Goal: Task Accomplishment & Management: Use online tool/utility

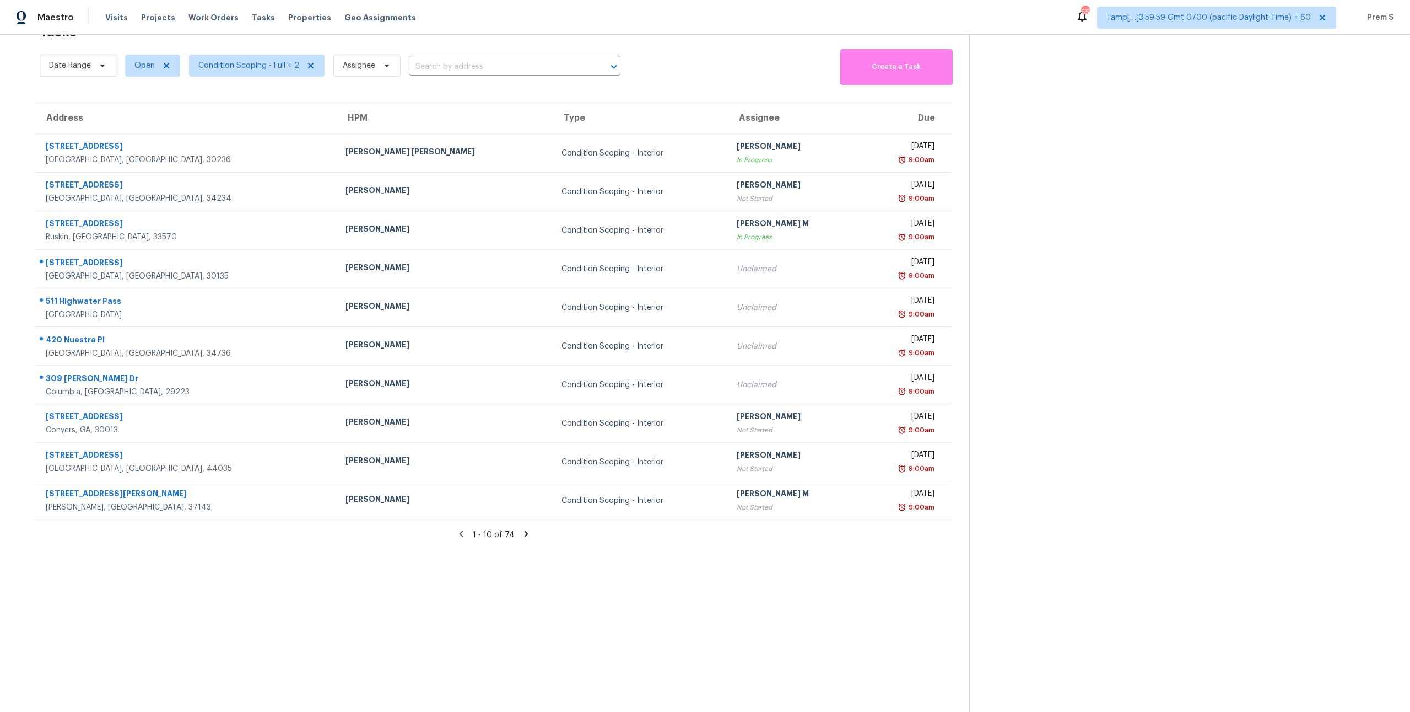
scroll to position [35, 0]
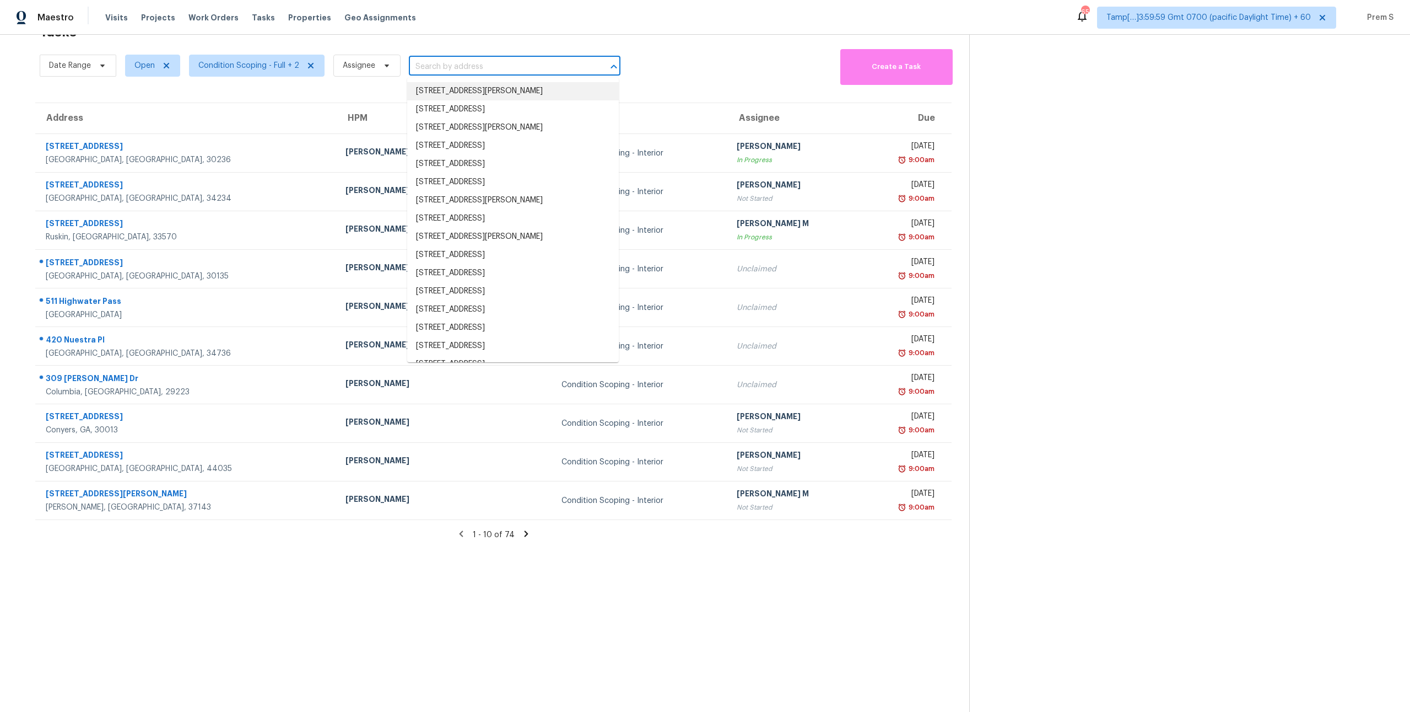
click at [437, 42] on div "Tasks 74 Results" at bounding box center [505, 32] width 930 height 29
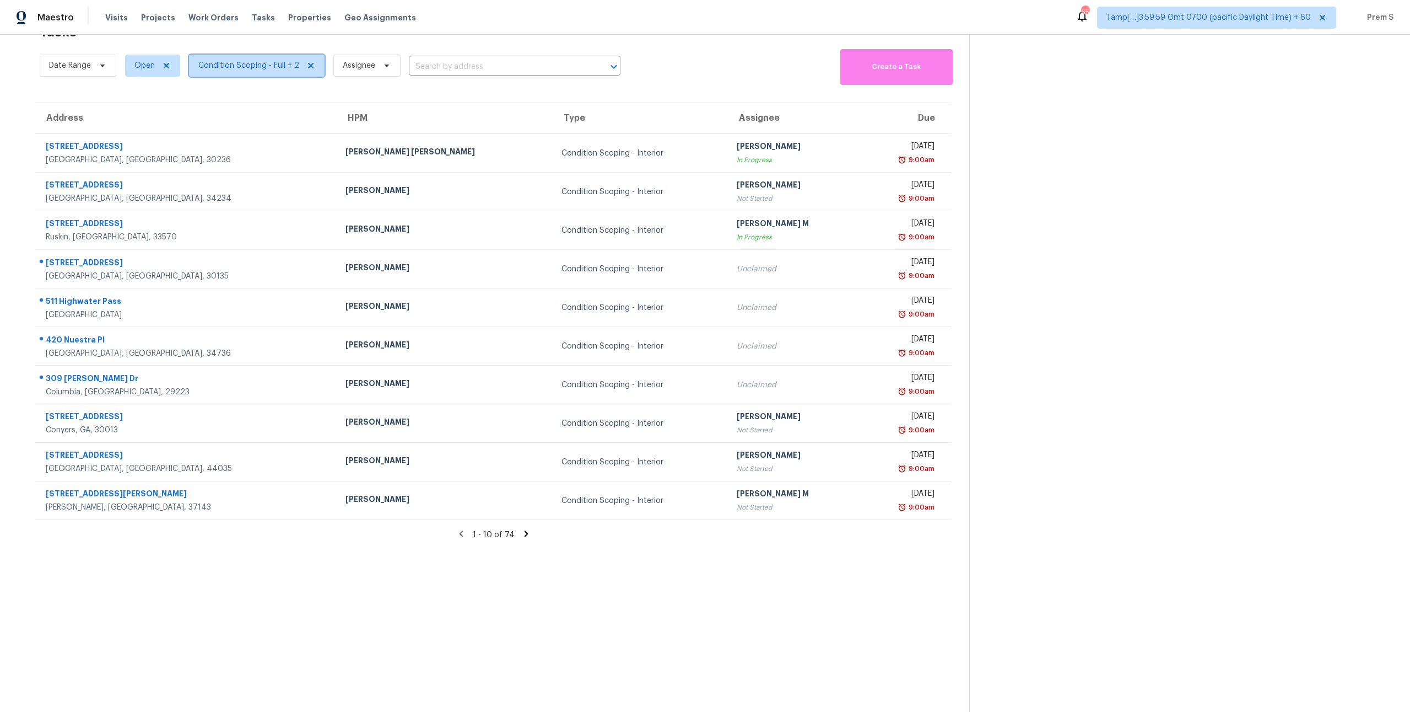
click at [255, 68] on span "Condition Scoping - Full + 2" at bounding box center [248, 65] width 101 height 11
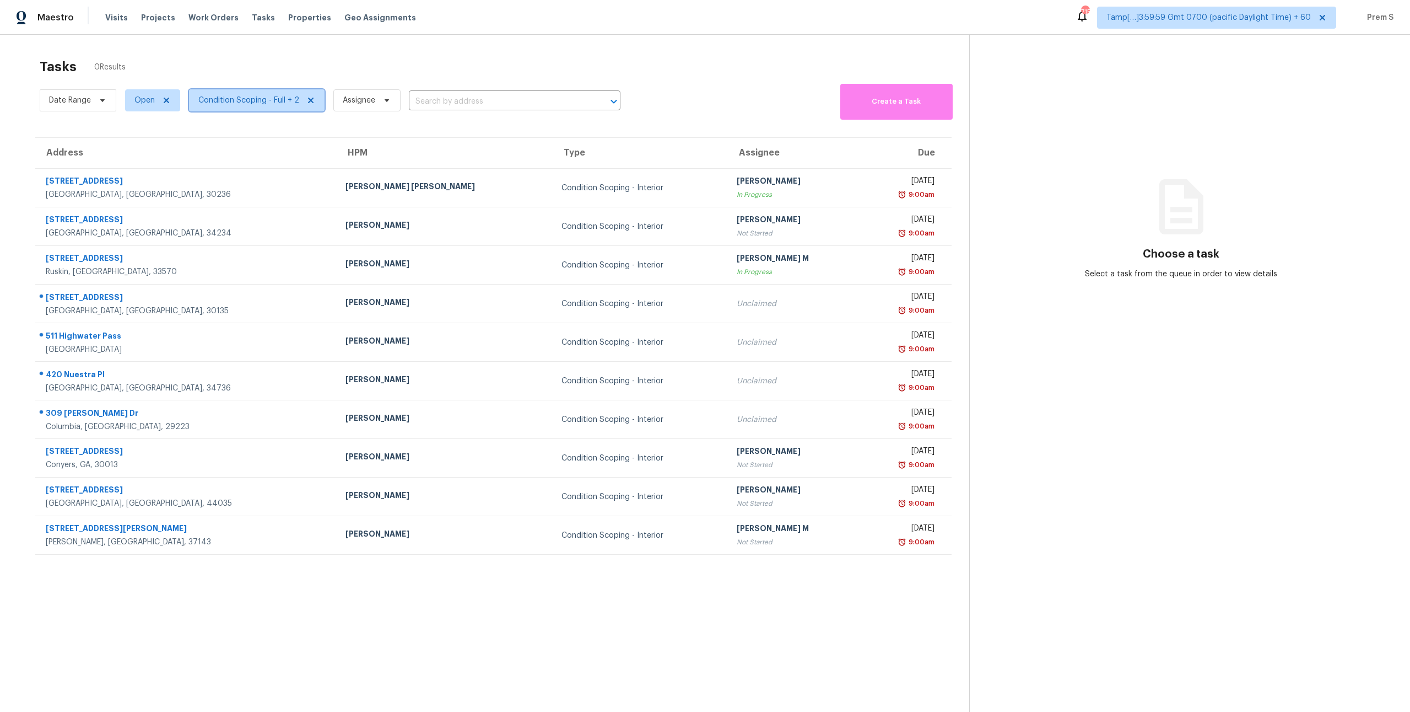
click at [281, 109] on span "Condition Scoping - Full + 2" at bounding box center [257, 100] width 136 height 22
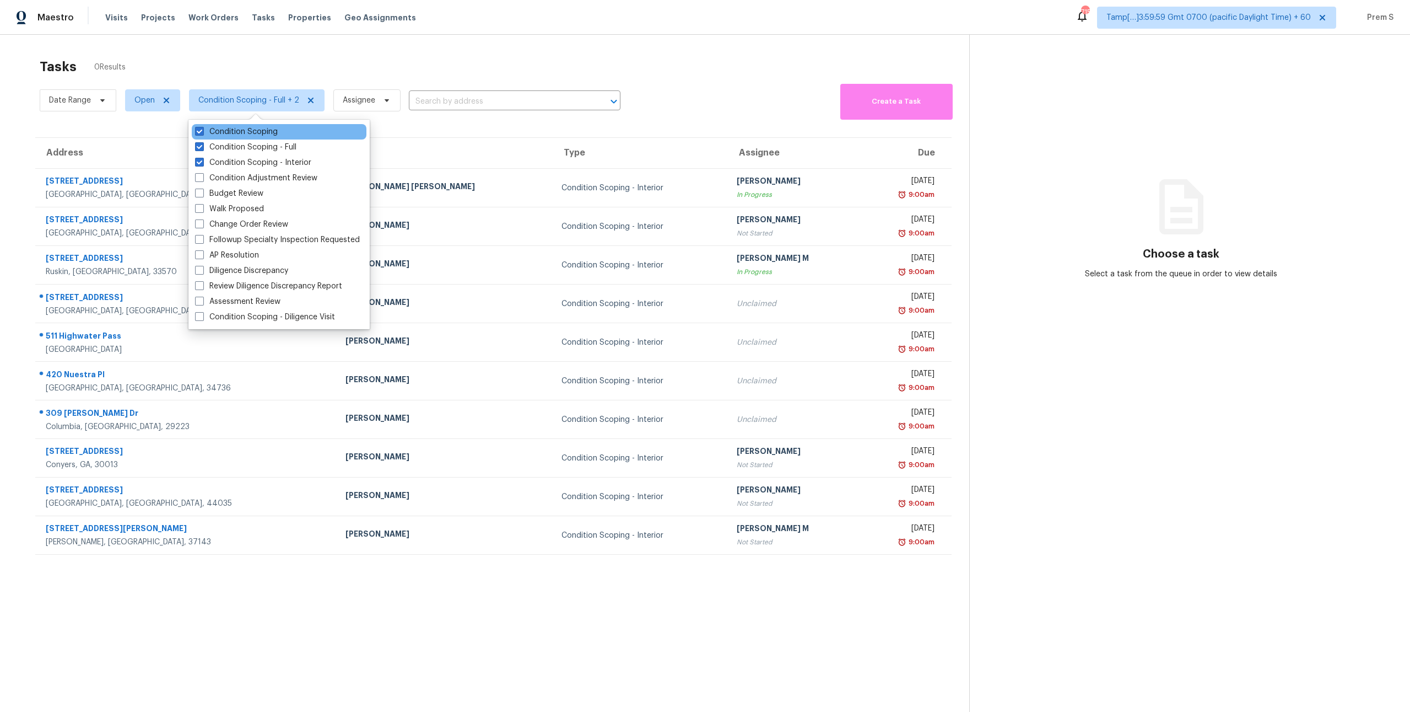
click at [283, 135] on div "Condition Scoping" at bounding box center [279, 131] width 175 height 15
click at [269, 159] on label "Condition Scoping - Interior" at bounding box center [253, 162] width 116 height 11
click at [202, 159] on input "Condition Scoping - Interior" at bounding box center [198, 160] width 7 height 7
checkbox input "false"
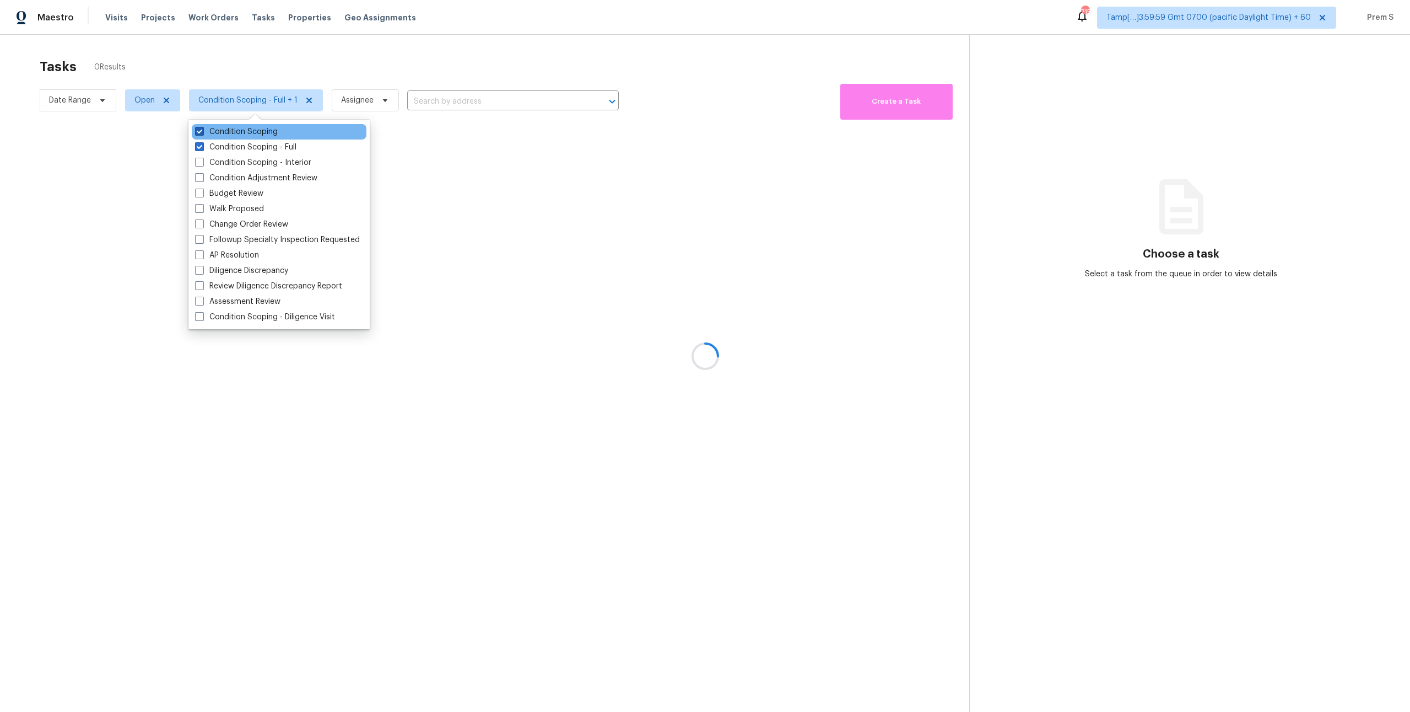
click at [265, 129] on label "Condition Scoping" at bounding box center [236, 131] width 83 height 11
click at [202, 129] on input "Condition Scoping" at bounding box center [198, 129] width 7 height 7
checkbox input "false"
click at [320, 69] on div at bounding box center [705, 356] width 1410 height 712
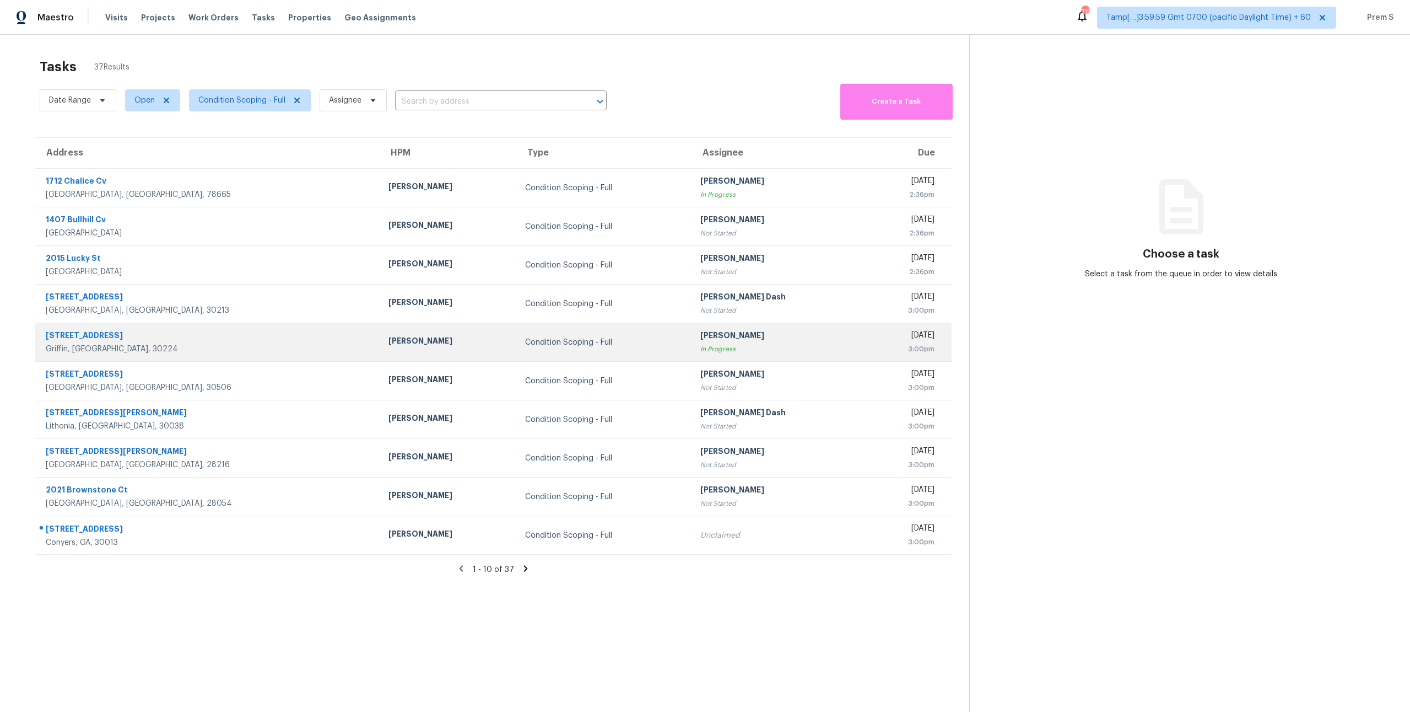
scroll to position [35, 0]
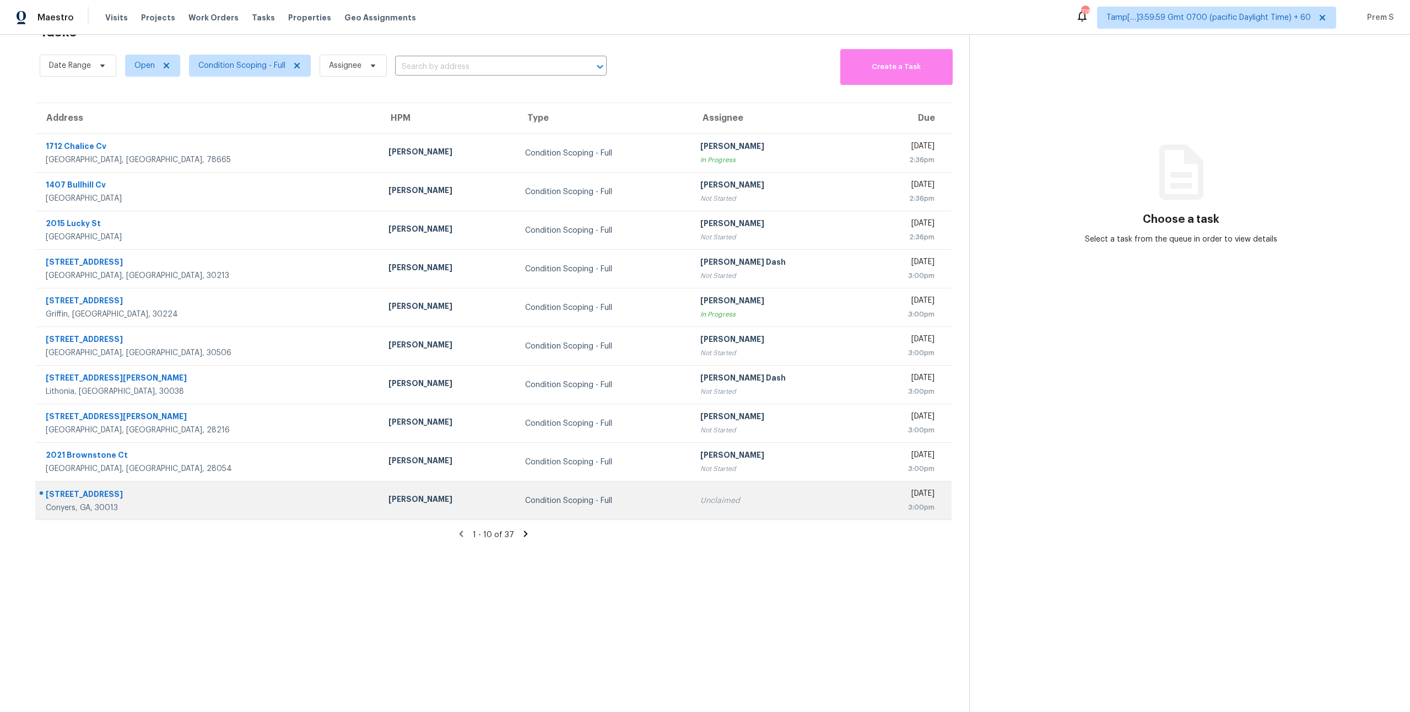
click at [525, 499] on div "Condition Scoping - Full" at bounding box center [604, 500] width 158 height 11
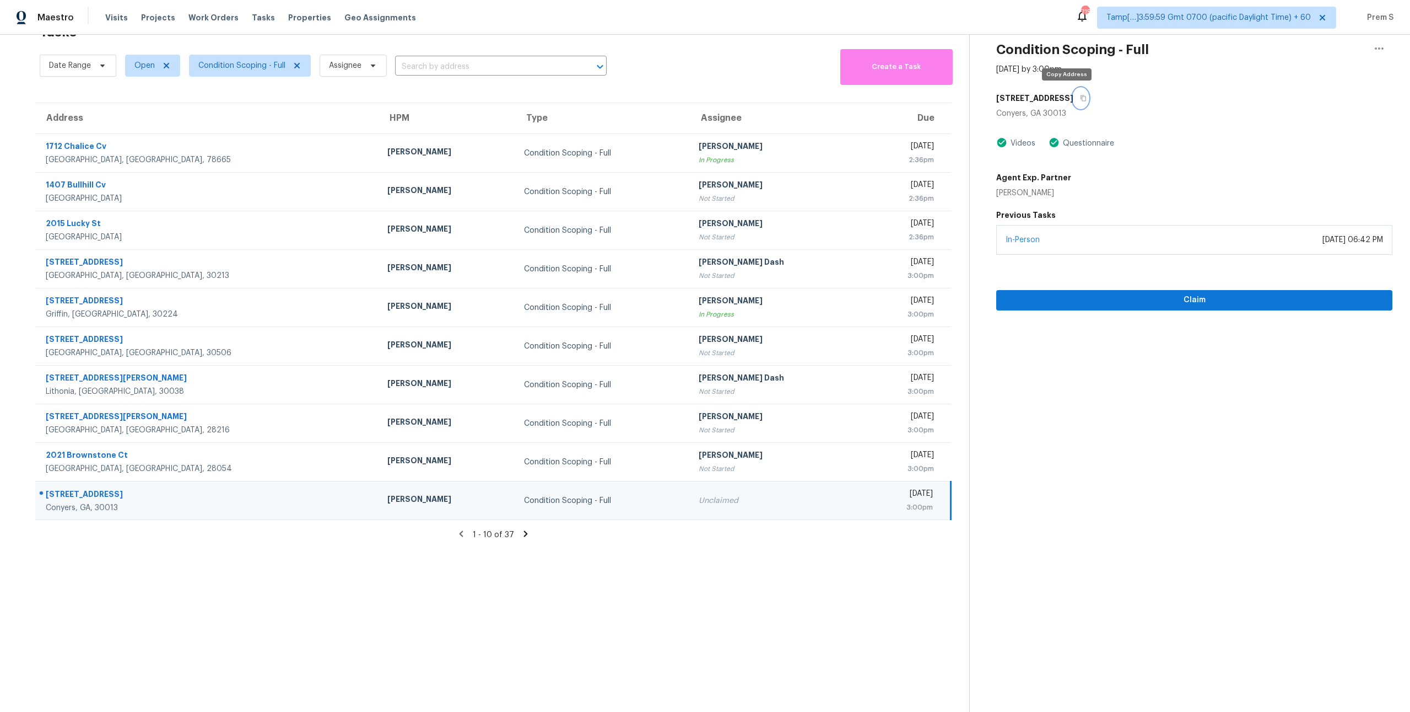
click at [1074, 103] on button "button" at bounding box center [1081, 98] width 15 height 20
click at [521, 533] on icon at bounding box center [526, 534] width 10 height 10
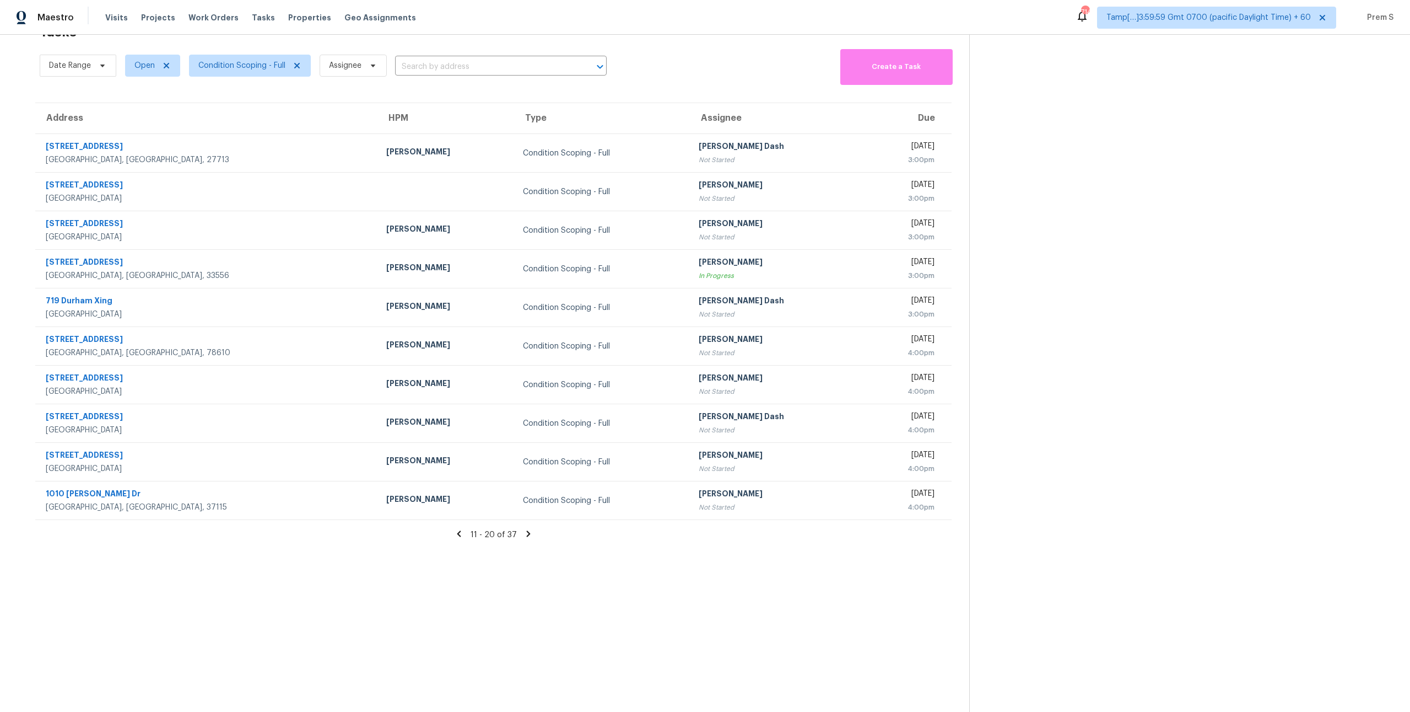
click at [520, 533] on div "11 - 20 of 37" at bounding box center [494, 535] width 952 height 12
click at [527, 533] on icon at bounding box center [528, 533] width 4 height 6
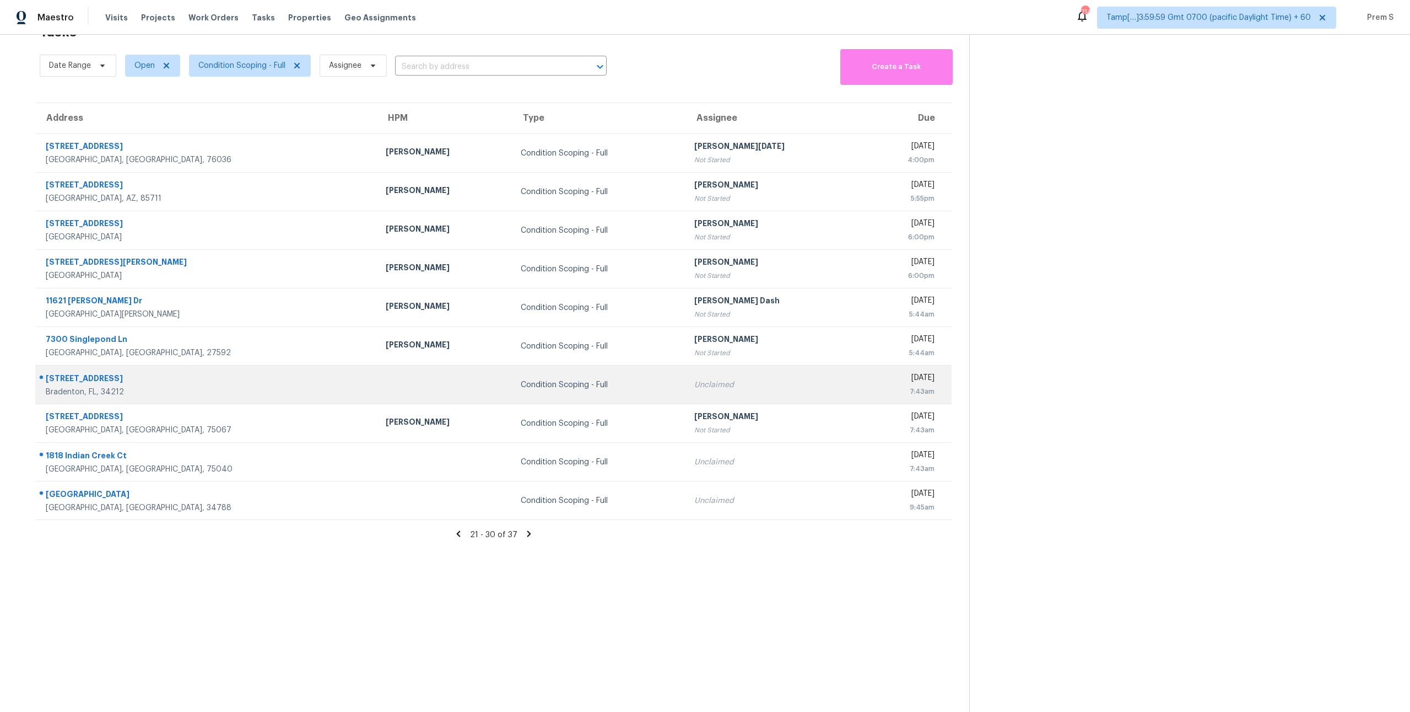
click at [694, 383] on div "Unclaimed" at bounding box center [774, 384] width 161 height 11
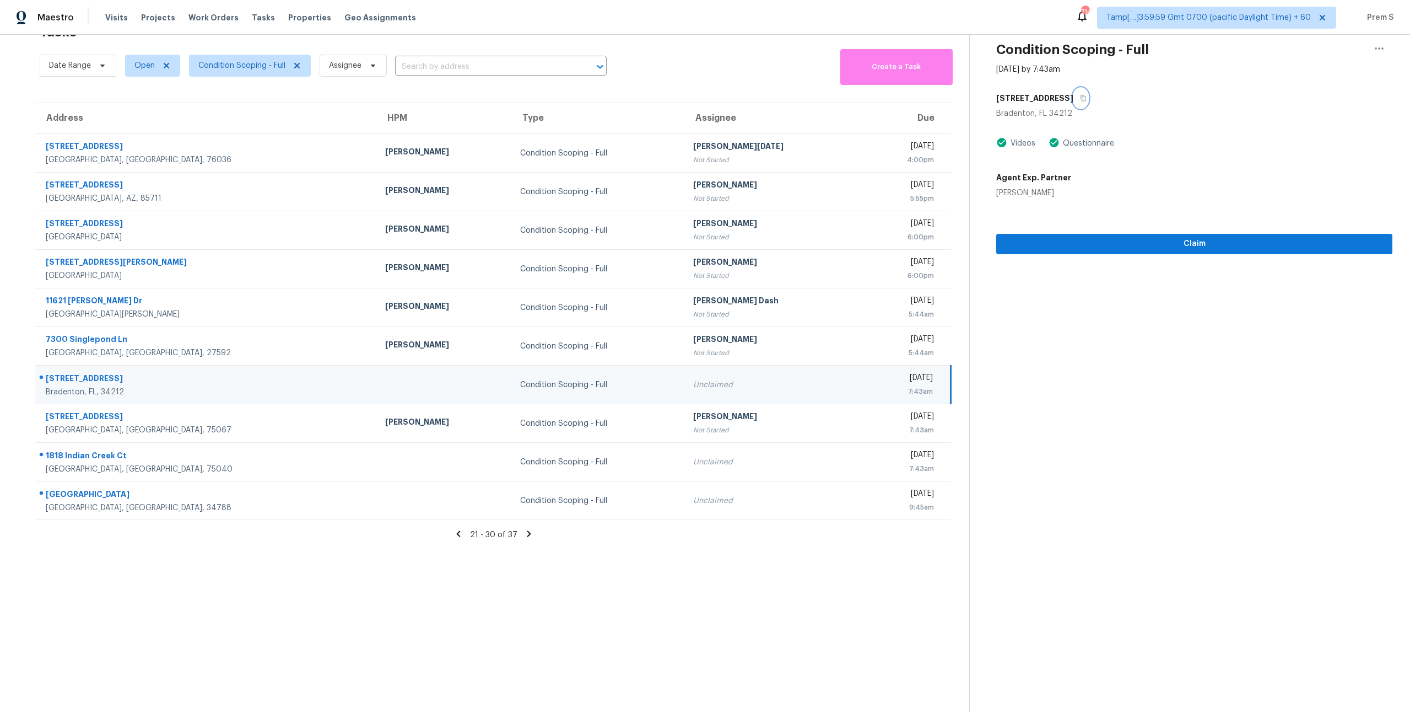
click at [1089, 101] on button "button" at bounding box center [1081, 98] width 15 height 20
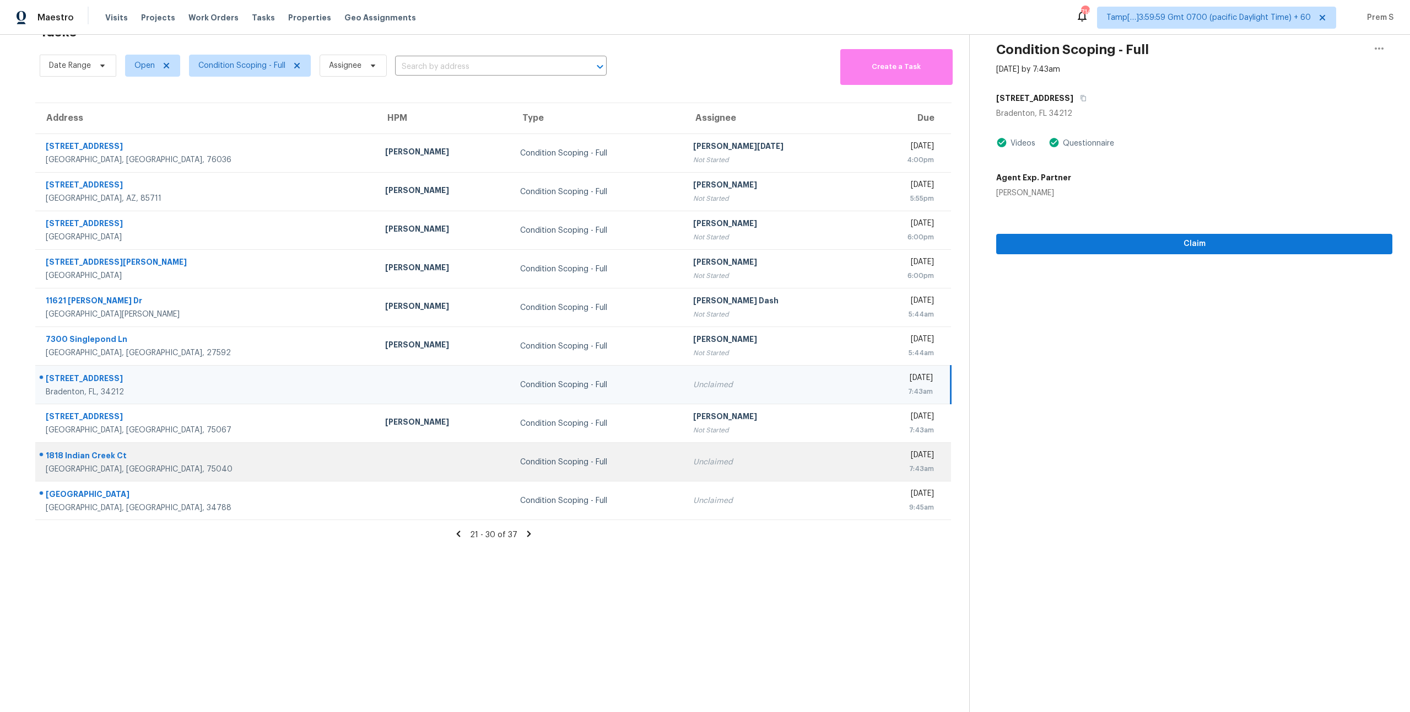
click at [685, 467] on td "Unclaimed" at bounding box center [774, 462] width 179 height 39
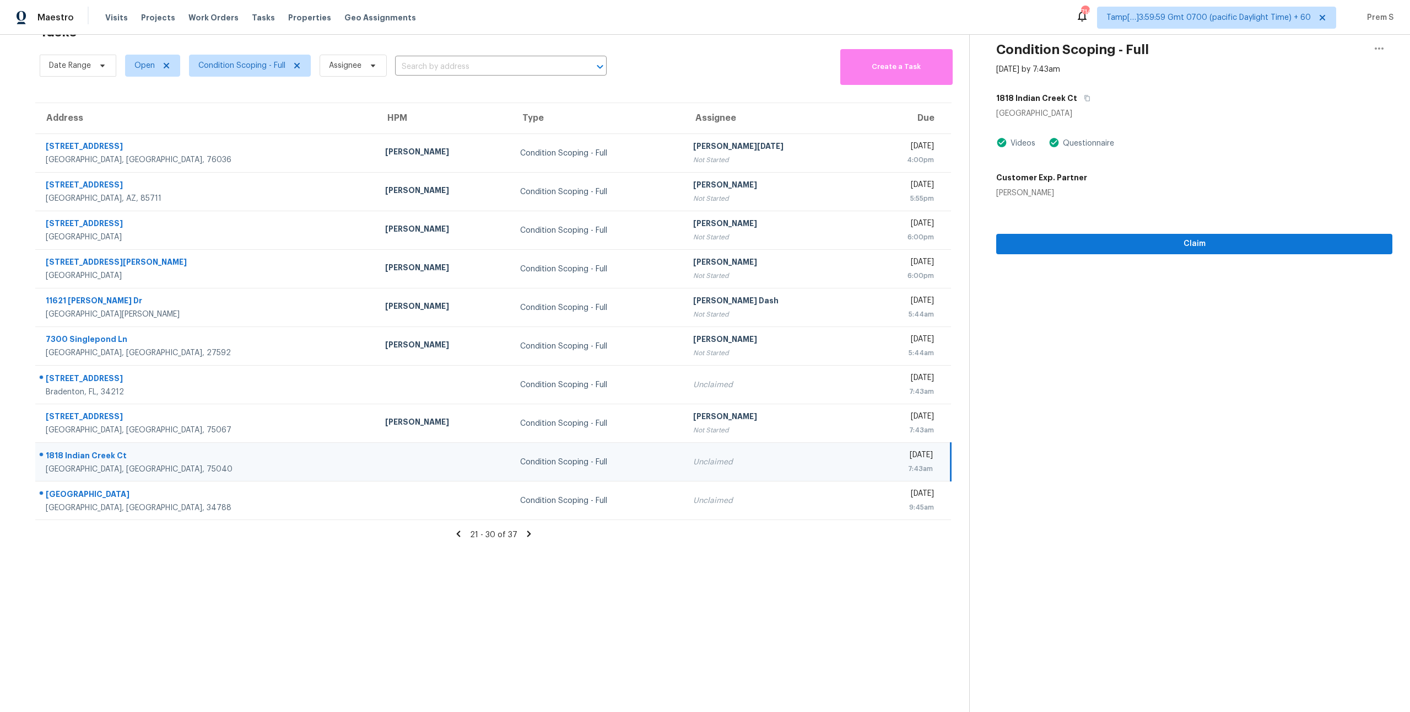
click at [1088, 96] on div "1818 Indian Creek Ct" at bounding box center [1194, 98] width 396 height 20
click at [1084, 98] on icon "button" at bounding box center [1087, 98] width 7 height 7
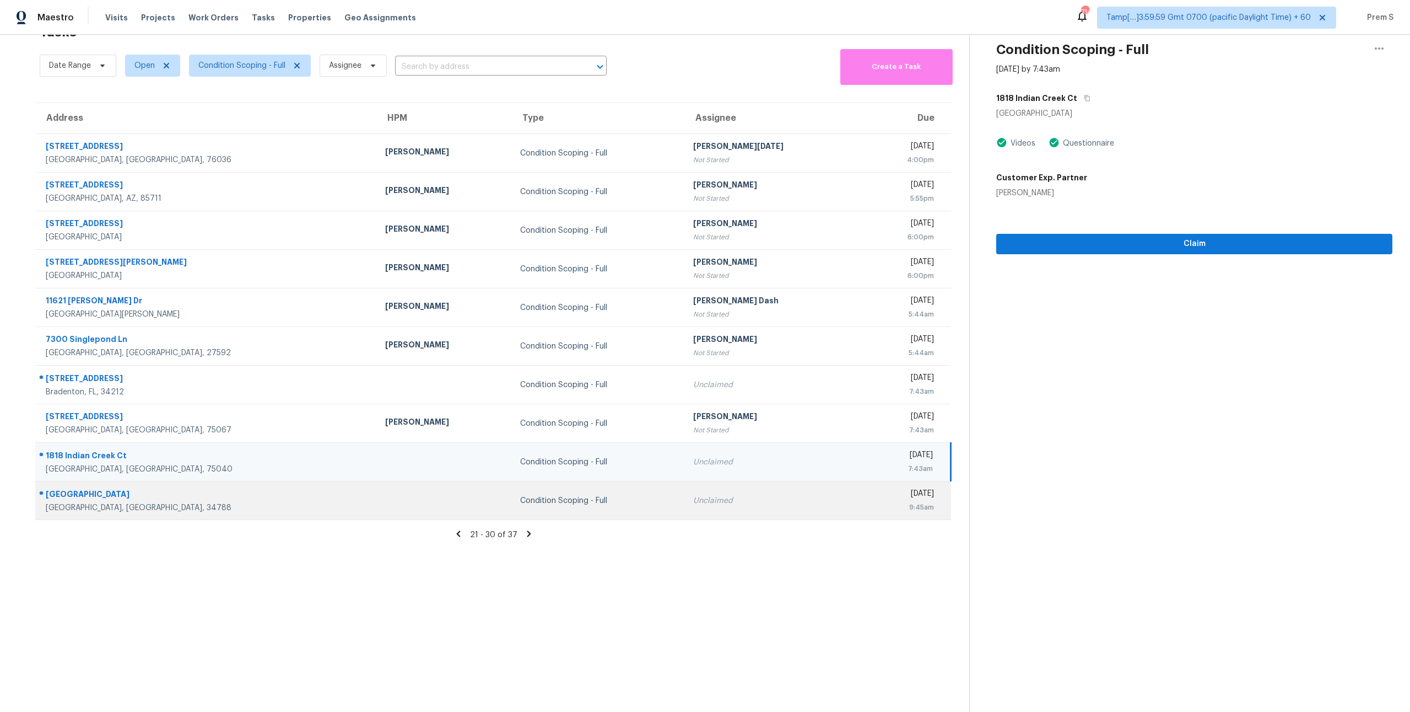
click at [685, 506] on td "Unclaimed" at bounding box center [774, 500] width 179 height 39
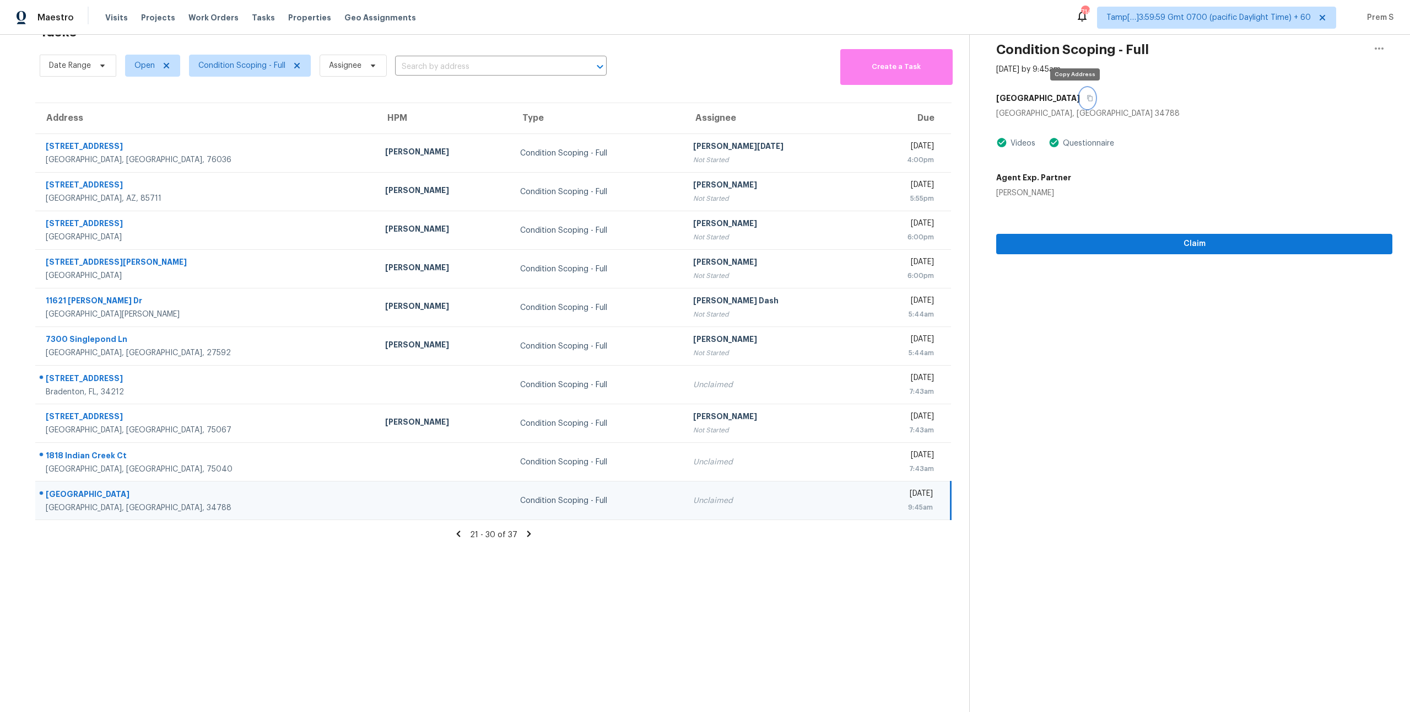
click at [1080, 101] on button "button" at bounding box center [1087, 98] width 15 height 20
click at [527, 536] on icon at bounding box center [529, 533] width 4 height 6
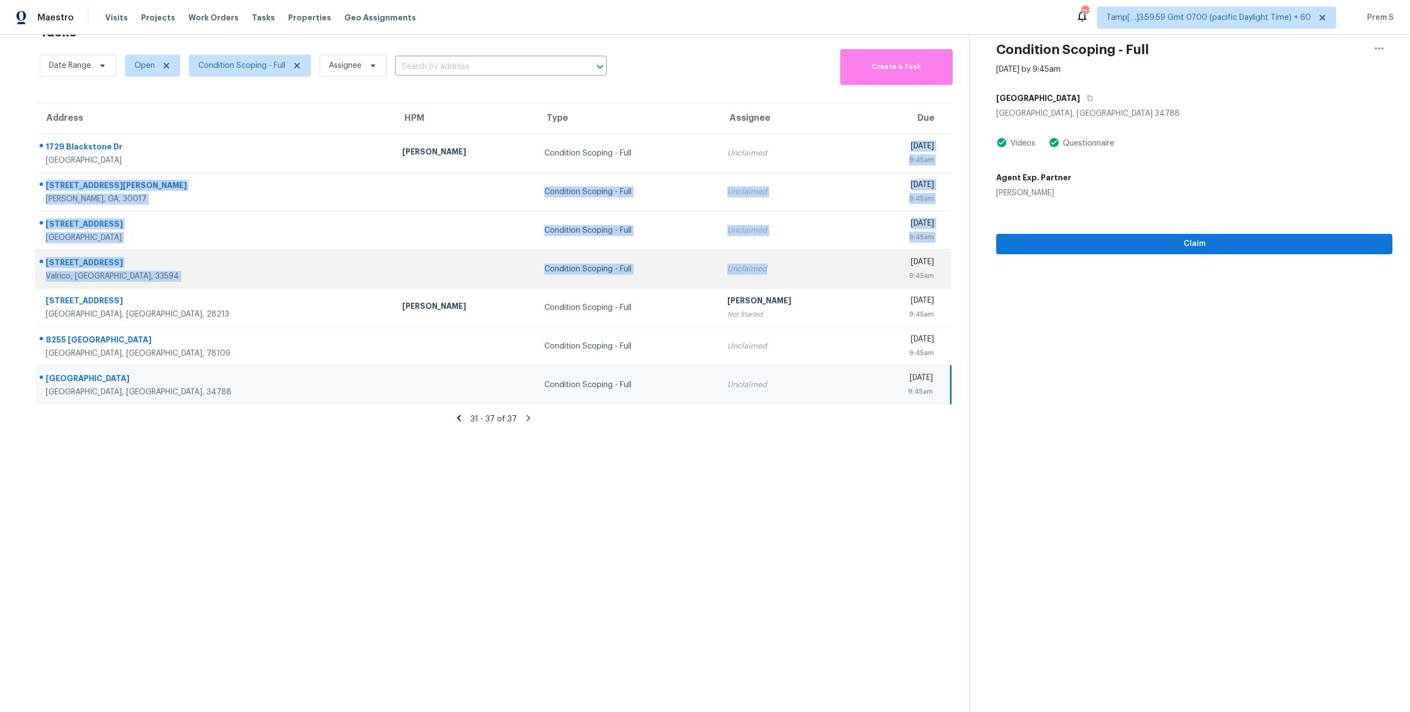
drag, startPoint x: 621, startPoint y: 166, endPoint x: 627, endPoint y: 267, distance: 101.0
click at [627, 268] on tbody "1729 Blackstone Dr Carrollton, TX, 75007 RonDerrick Jackson Condition Scoping -…" at bounding box center [493, 269] width 916 height 270
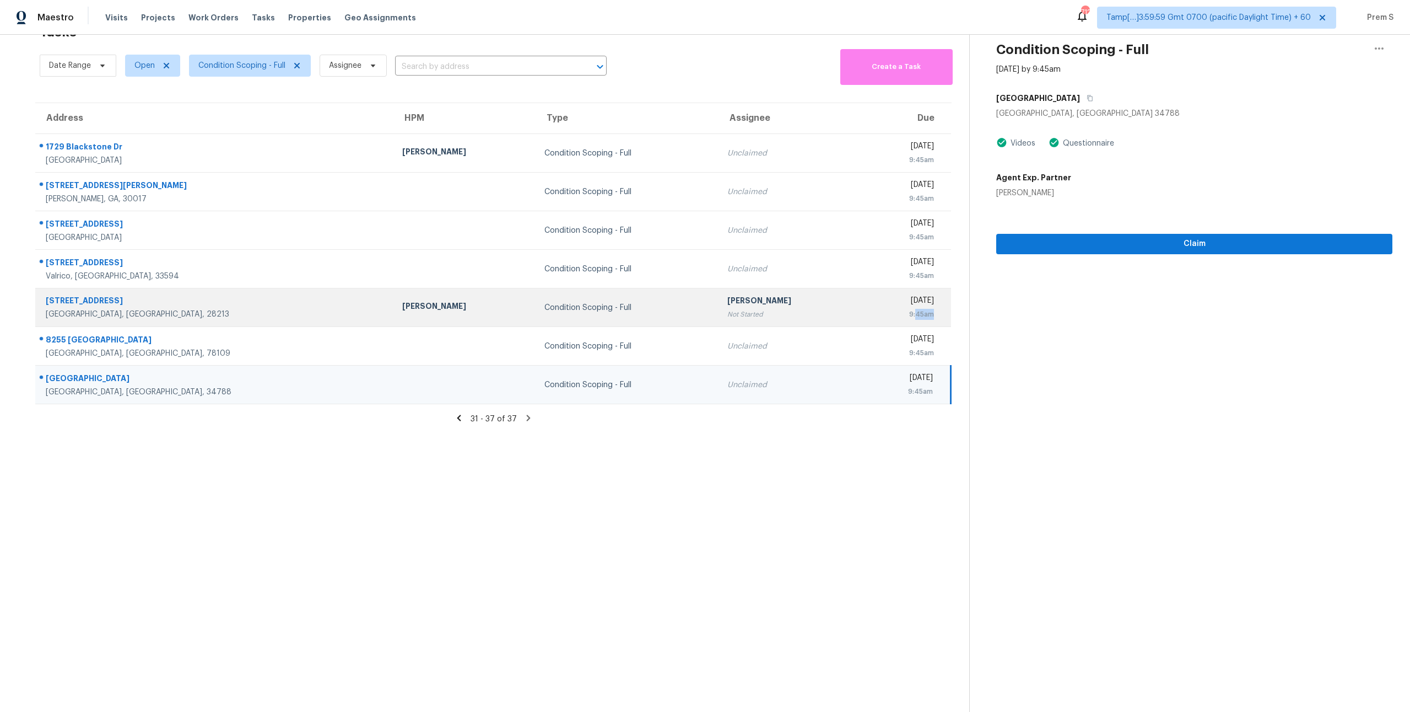
drag, startPoint x: 936, startPoint y: 315, endPoint x: 915, endPoint y: 314, distance: 21.0
click at [915, 315] on div "Fri, Oct 10th 2025 9:45am" at bounding box center [910, 307] width 80 height 25
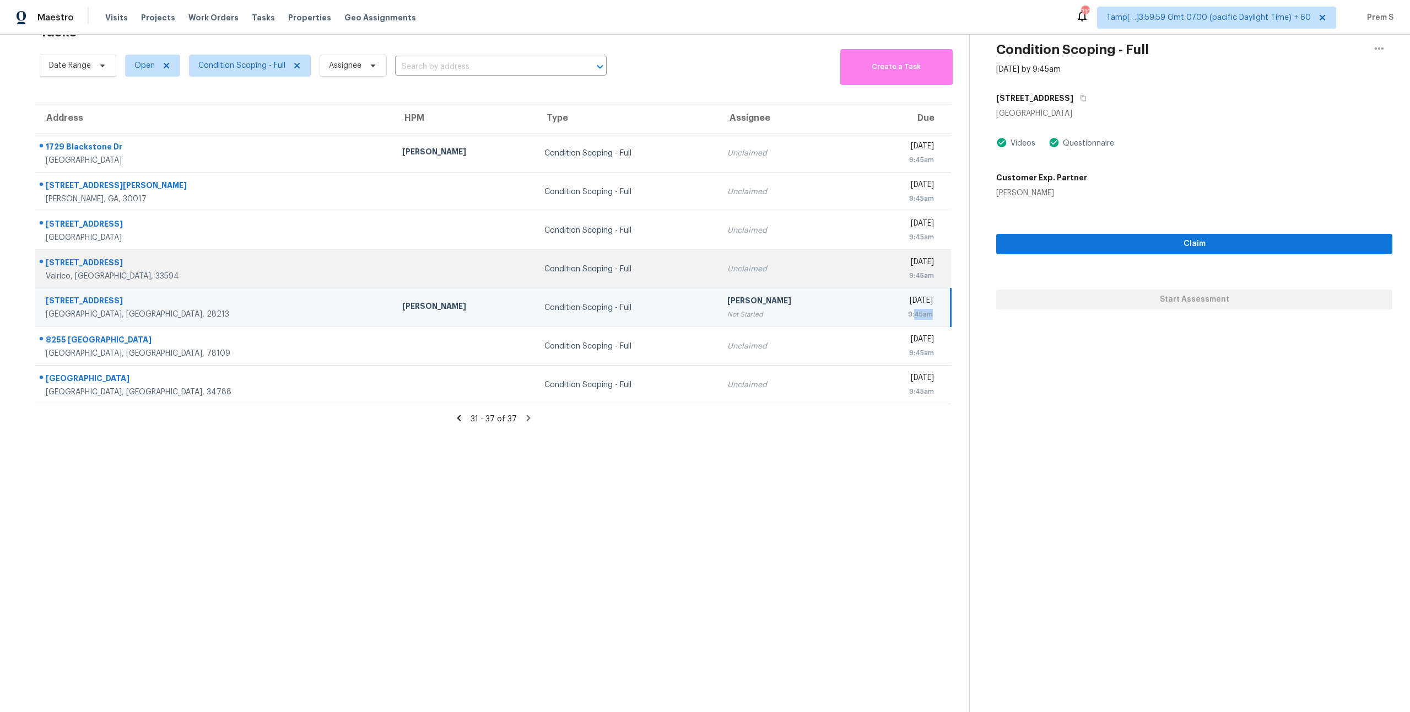
click at [942, 277] on div "Fri, Oct 10th 2025 9:45am" at bounding box center [910, 268] width 80 height 25
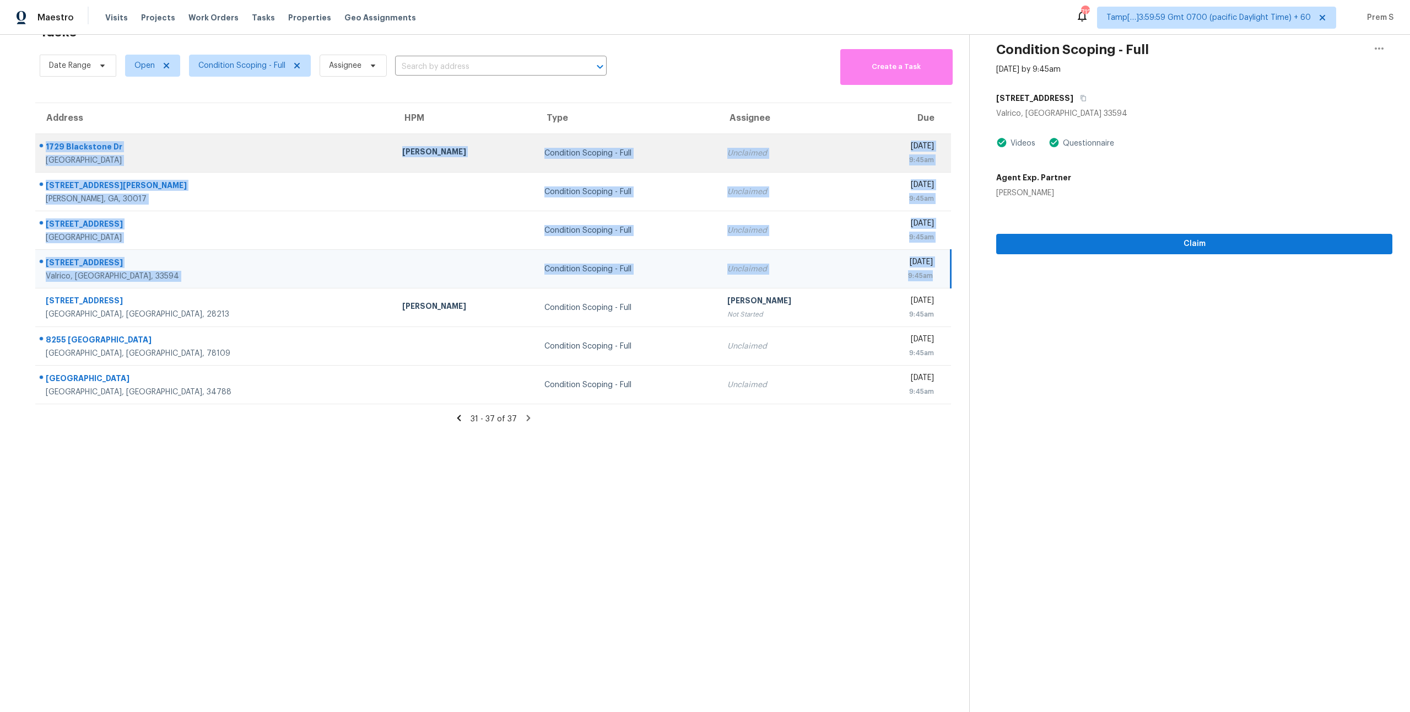
drag, startPoint x: 942, startPoint y: 277, endPoint x: 44, endPoint y: 150, distance: 907.3
click at [44, 150] on tbody "1729 Blackstone Dr Carrollton, TX, 75007 RonDerrick Jackson Condition Scoping -…" at bounding box center [493, 269] width 916 height 270
copy tbody "1729 Blackstone Dr Carrollton, TX, 75007 RonDerrick Jackson Condition Scoping -…"
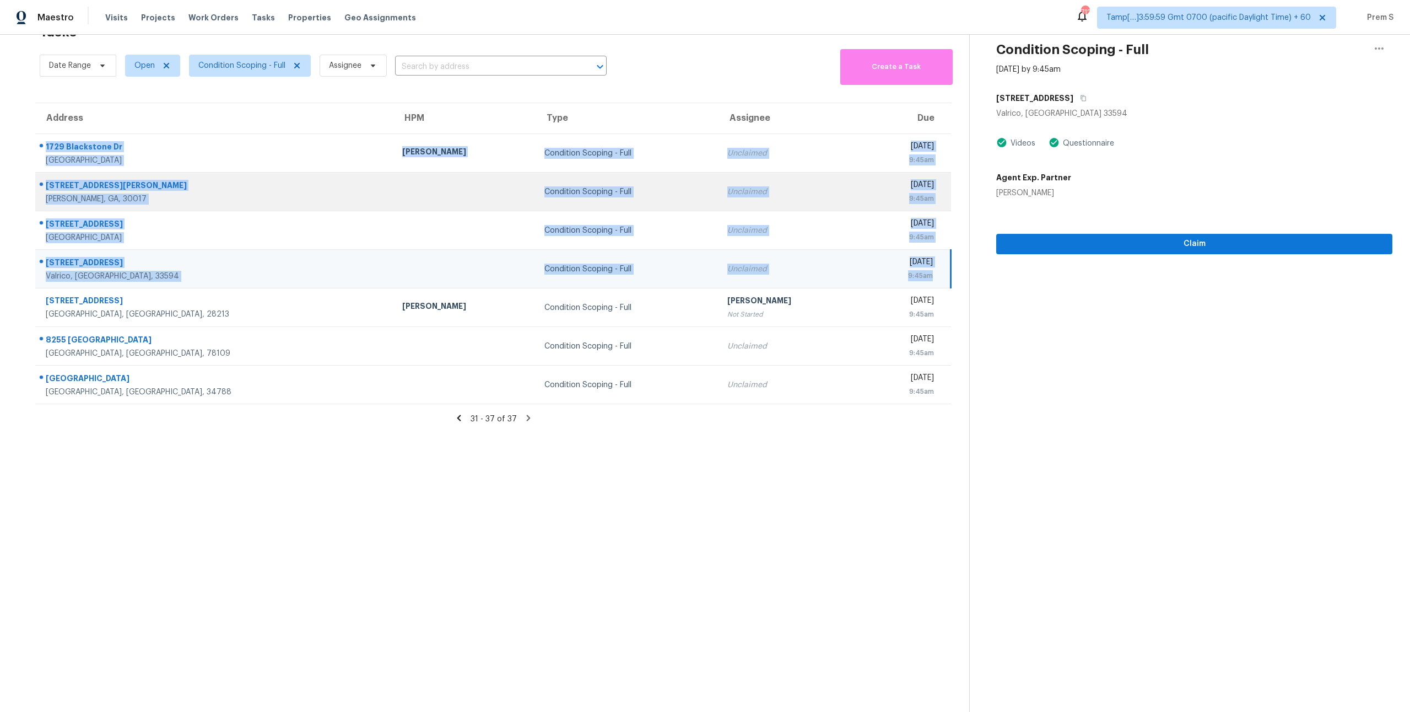
copy tbody "1729 Blackstone Dr Carrollton, TX, 75007 RonDerrick Jackson Condition Scoping -…"
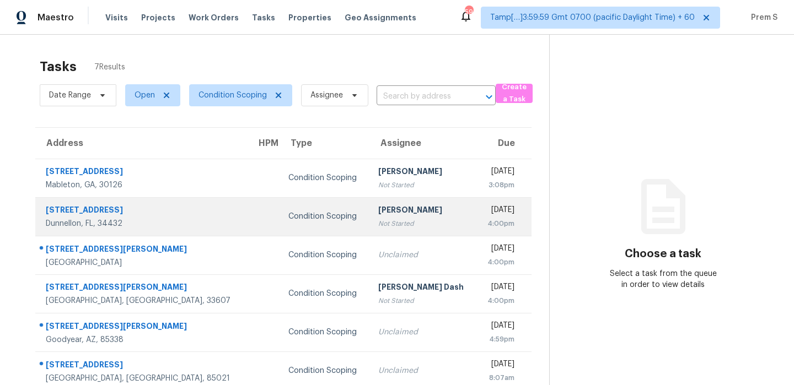
scroll to position [52, 0]
